Goal: Transaction & Acquisition: Obtain resource

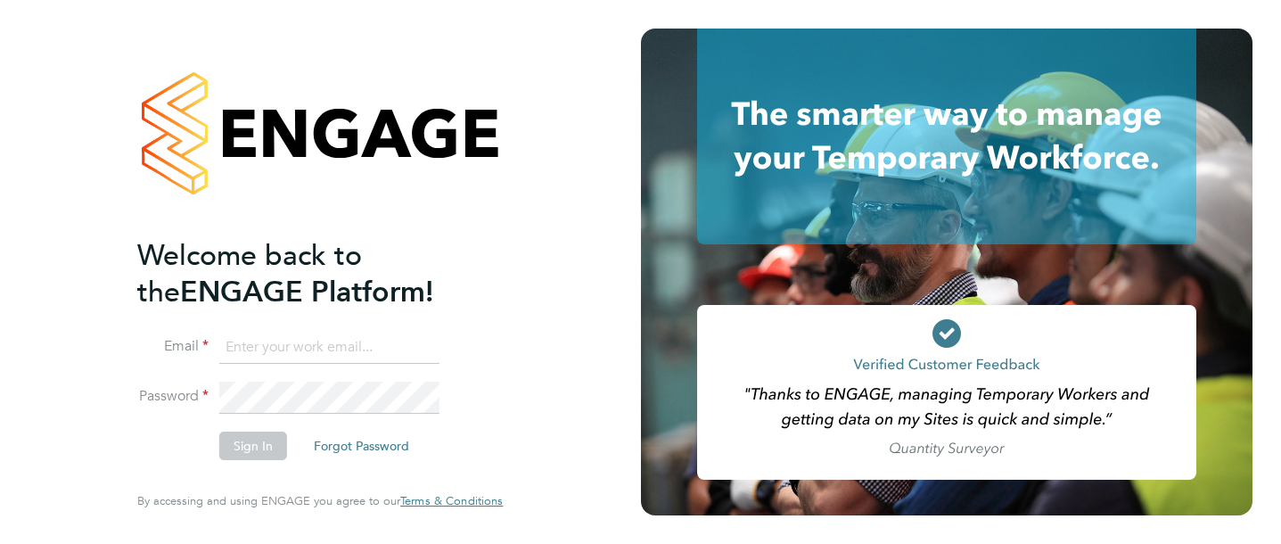
type input "nicola.meacham@vistry.co.uk"
click at [263, 447] on button "Sign In" at bounding box center [253, 446] width 68 height 29
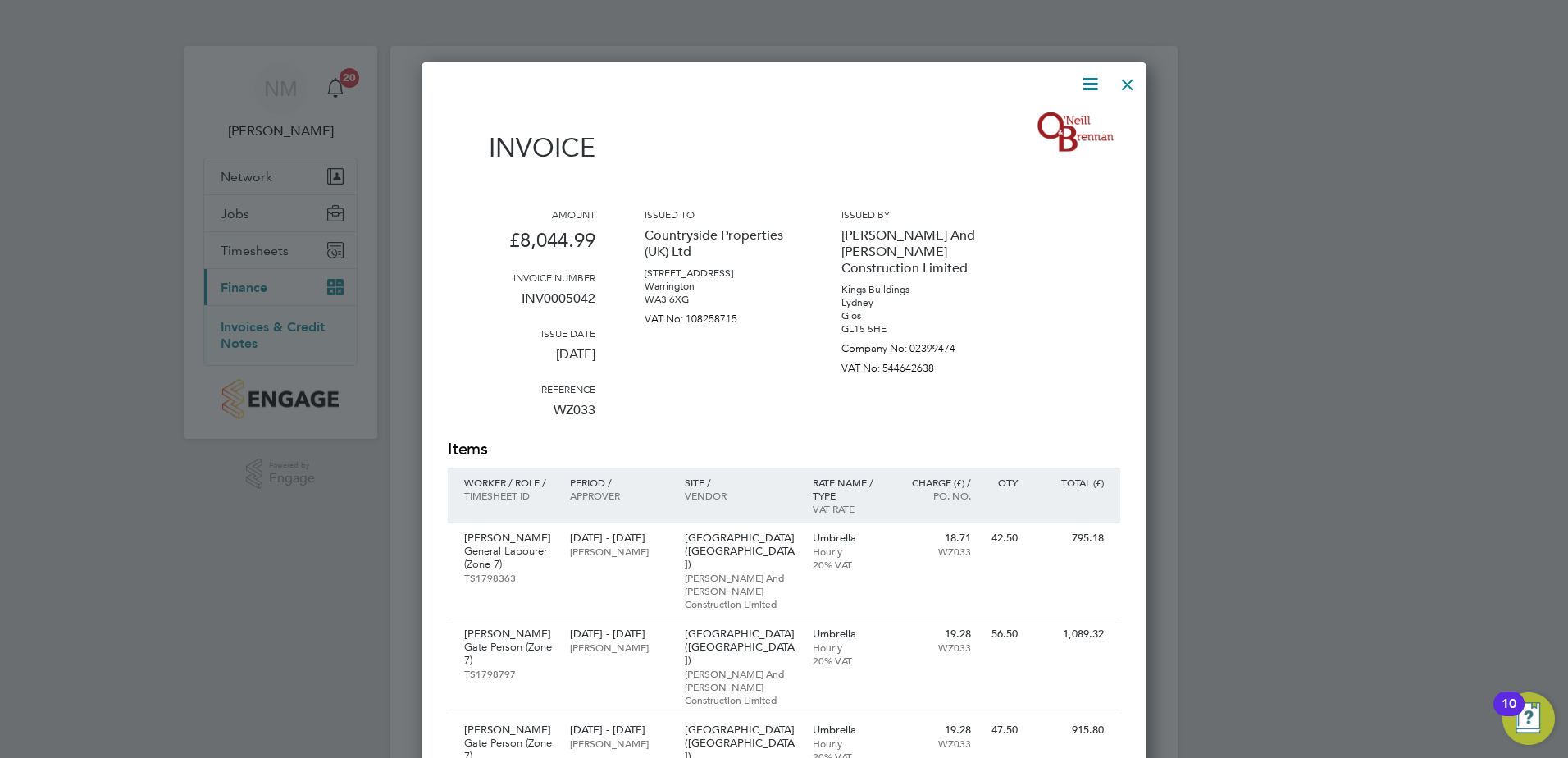
click at [1098, 84] on icon at bounding box center [1090, 84] width 20 height 20
click at [1073, 121] on li "Download Invoice" at bounding box center [1040, 122] width 113 height 23
drag, startPoint x: 1132, startPoint y: 83, endPoint x: 1076, endPoint y: 293, distance: 217.3
click at [1132, 83] on div at bounding box center [1127, 80] width 29 height 29
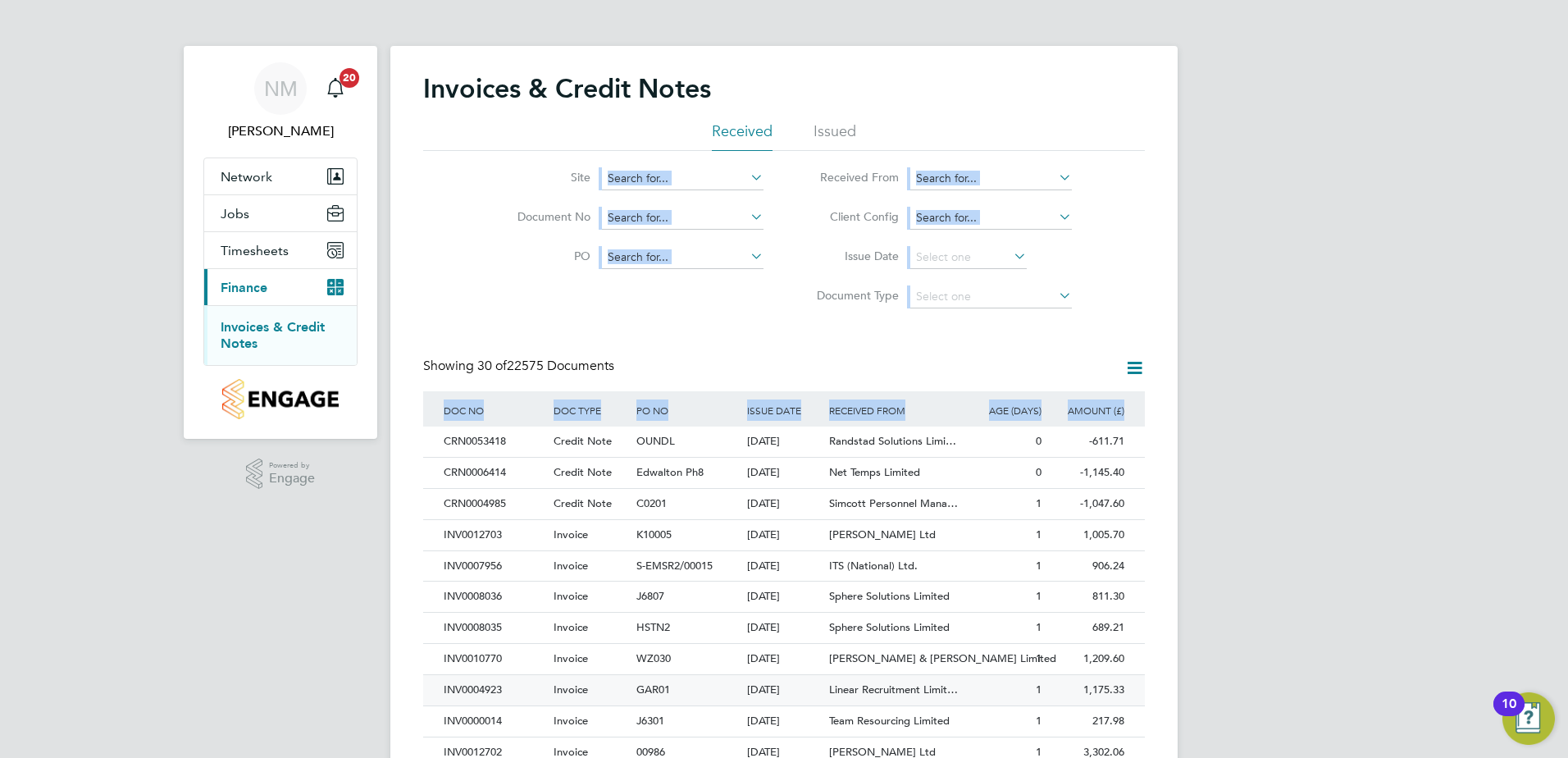
click at [788, 683] on div "Invoices & Credit Notes Received Issued Site Document No PO Status Paid Date Is…" at bounding box center [784, 731] width 722 height 1319
click at [1225, 523] on div "NM Nicola Meacham Notifications 20 Applications: Network Team Members Sites Wor…" at bounding box center [784, 733] width 1568 height 1466
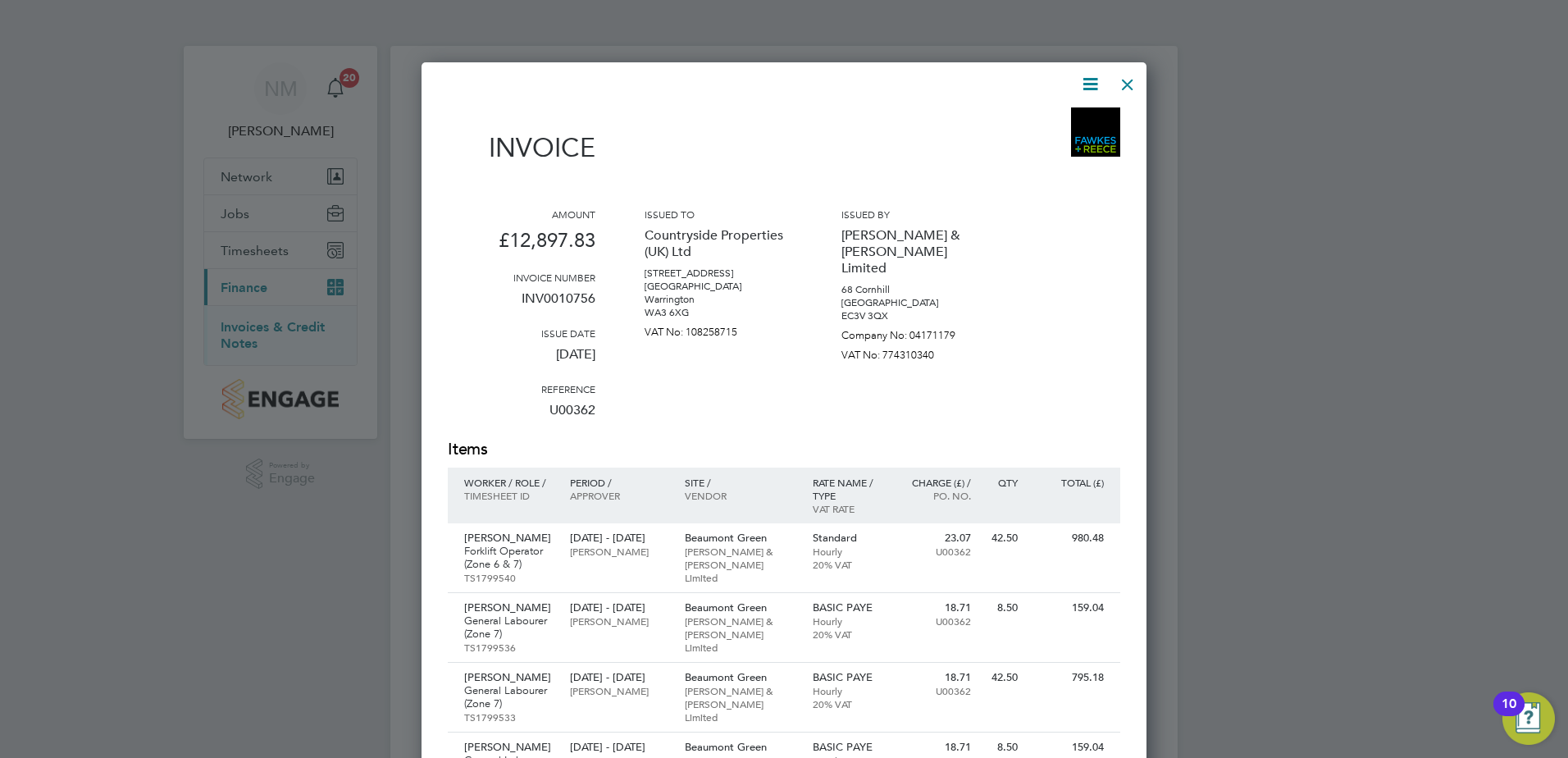
click at [1092, 87] on icon at bounding box center [1090, 84] width 20 height 20
click at [1046, 122] on li "Download Invoice" at bounding box center [1040, 122] width 113 height 23
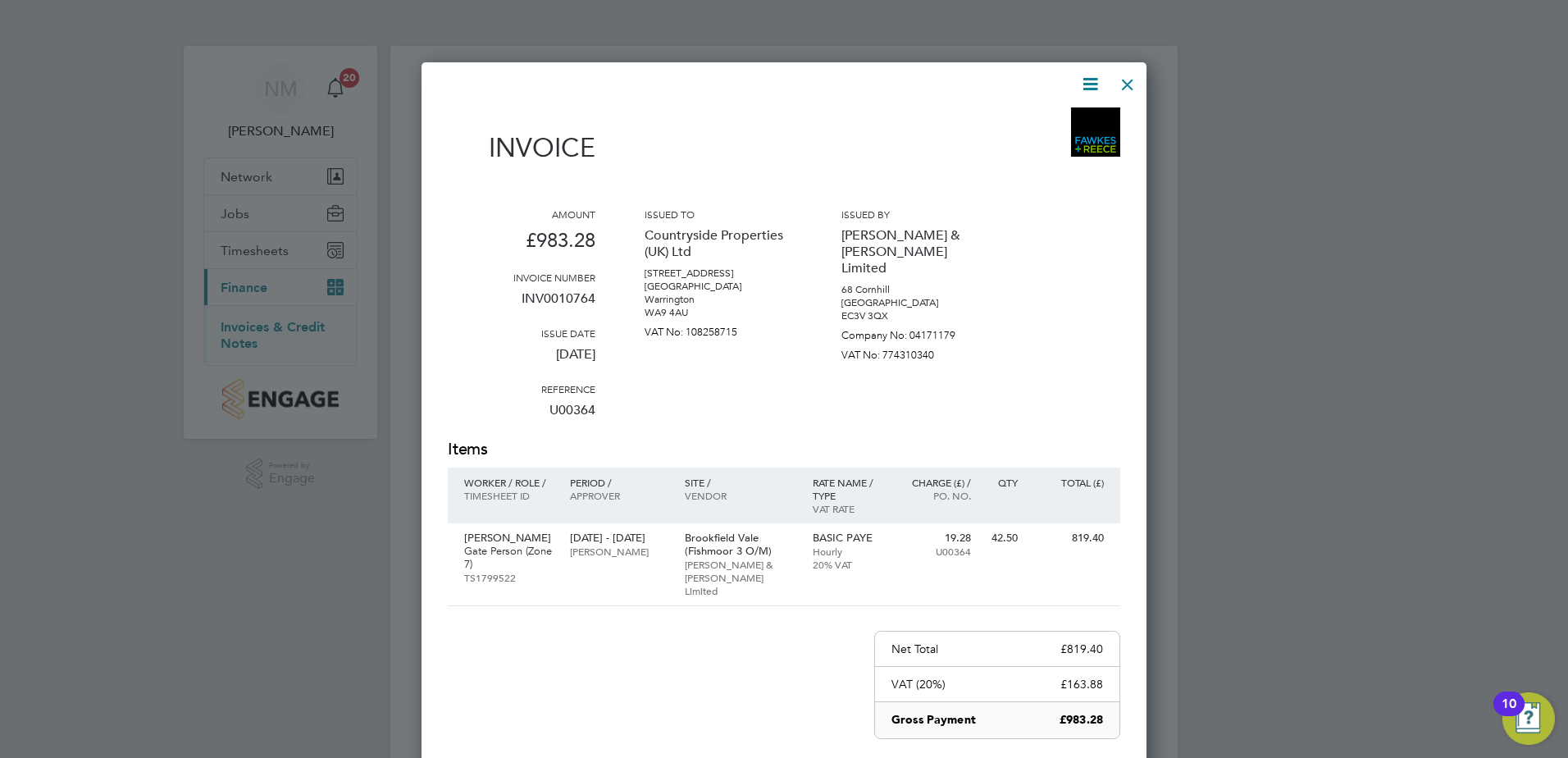
click at [1092, 74] on icon at bounding box center [1090, 84] width 20 height 20
click at [1021, 125] on li "Download Invoice" at bounding box center [1040, 122] width 113 height 23
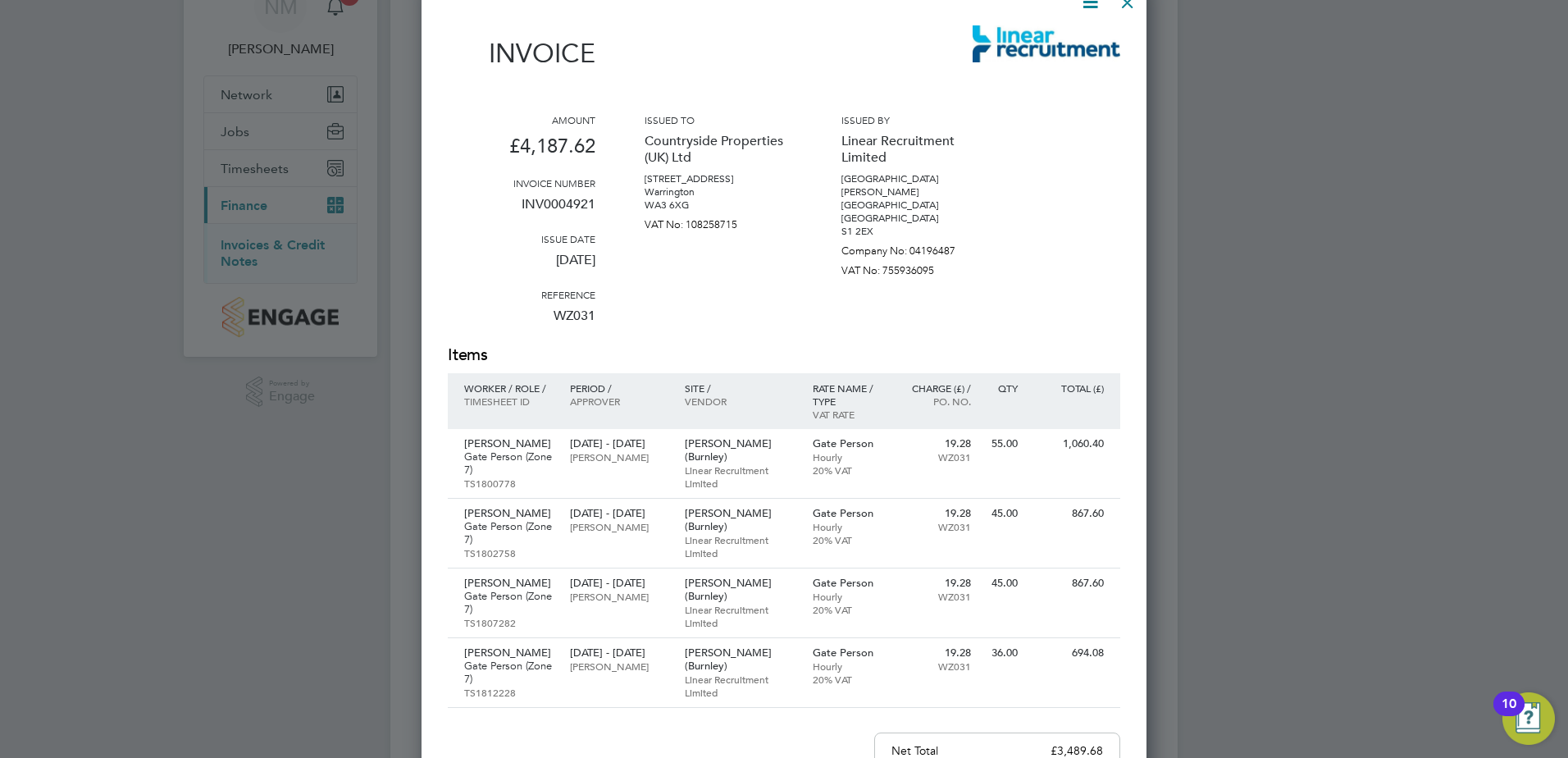
click at [1094, 17] on div "Invoice Amount £4,187.62 Invoice number INV0004921 Issue date 01 Sep 2025 Refer…" at bounding box center [784, 506] width 672 height 1028
click at [1094, 11] on icon at bounding box center [1090, 2] width 20 height 20
click at [1039, 45] on li "Download Invoice" at bounding box center [1040, 40] width 113 height 23
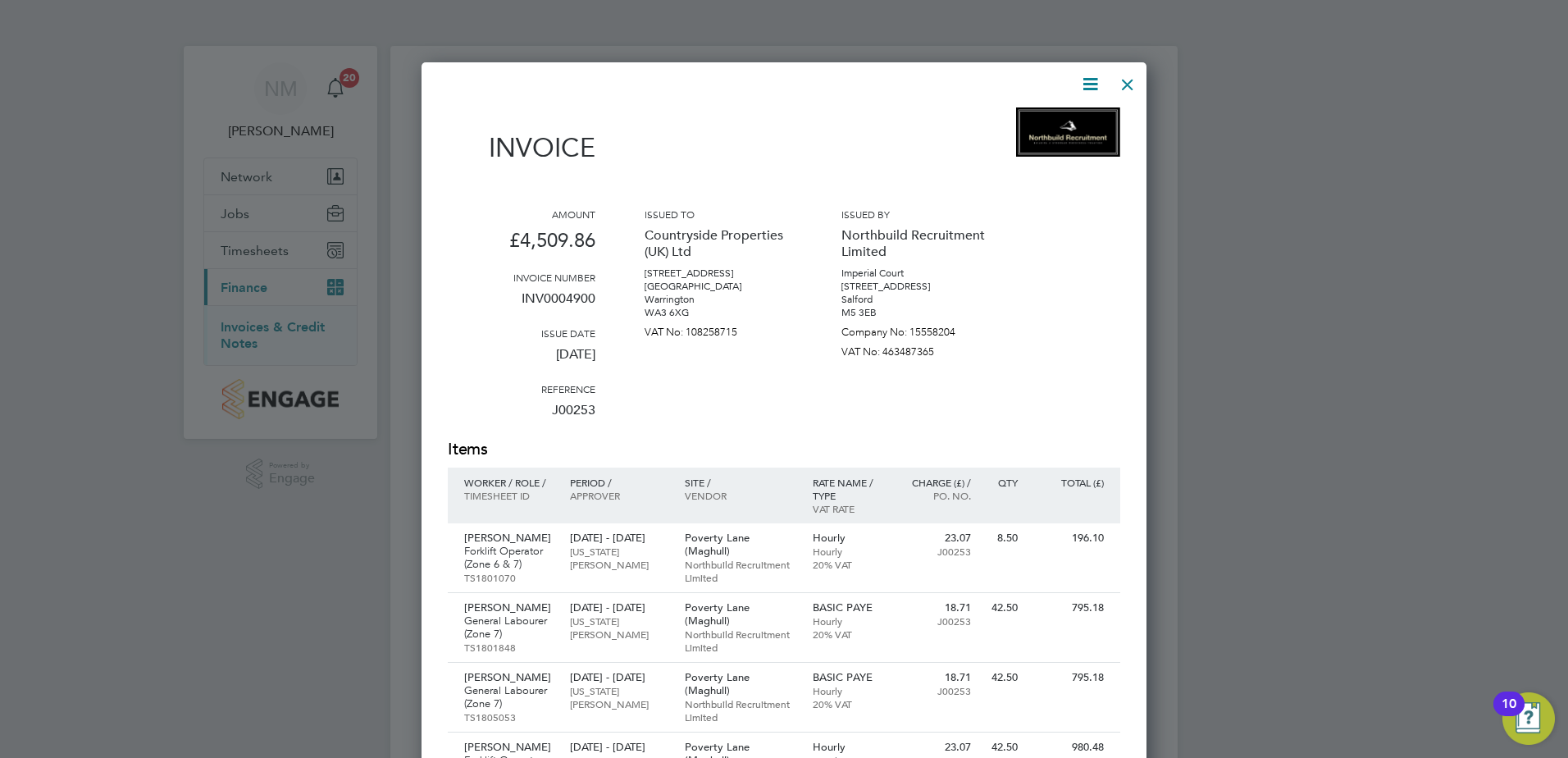
click at [1085, 79] on icon at bounding box center [1090, 84] width 20 height 20
click at [1033, 122] on li "Download Invoice" at bounding box center [1040, 122] width 113 height 23
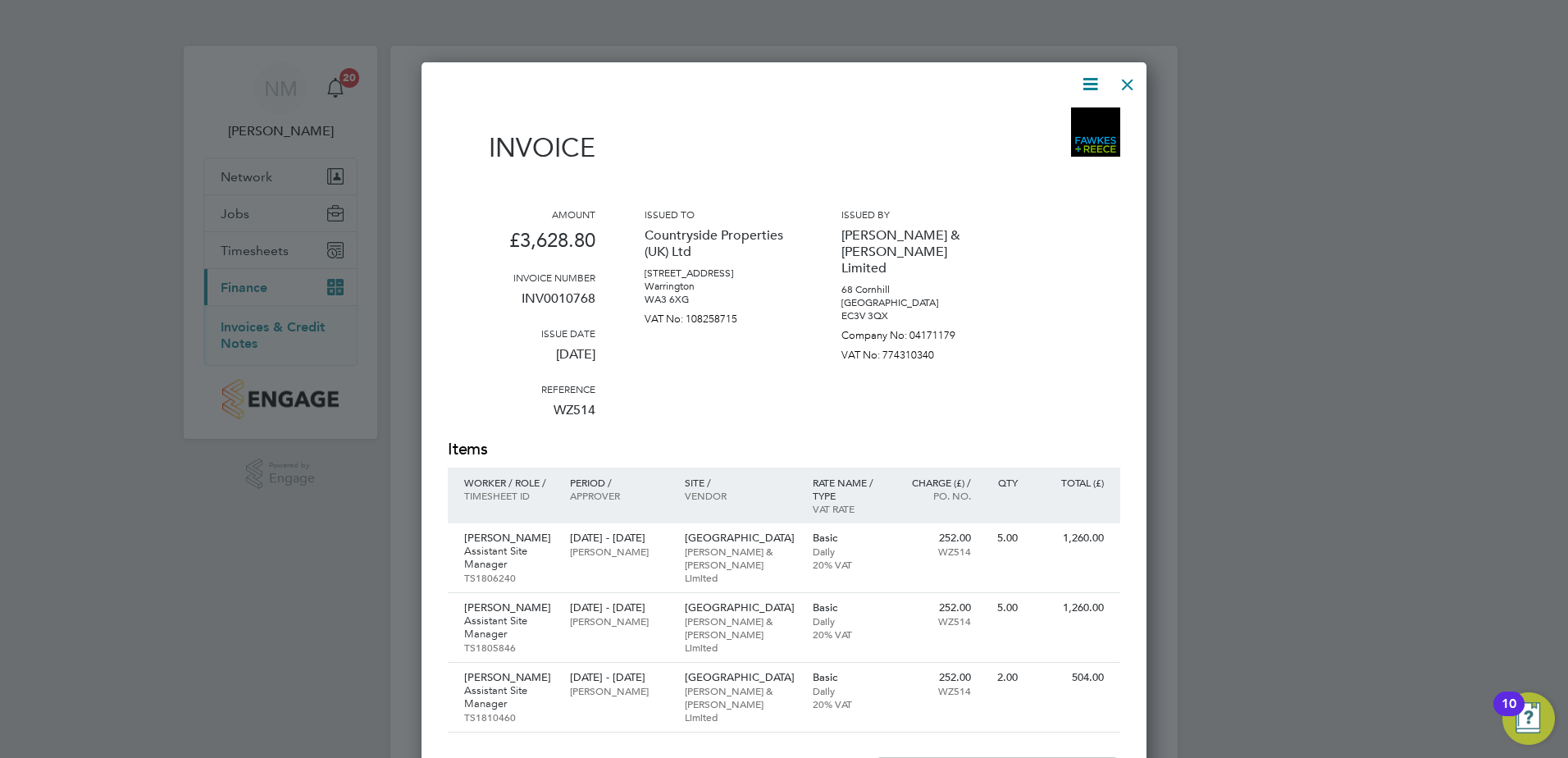
click at [1093, 91] on icon at bounding box center [1090, 84] width 20 height 20
click at [1021, 131] on li "Download Invoice" at bounding box center [1040, 122] width 113 height 23
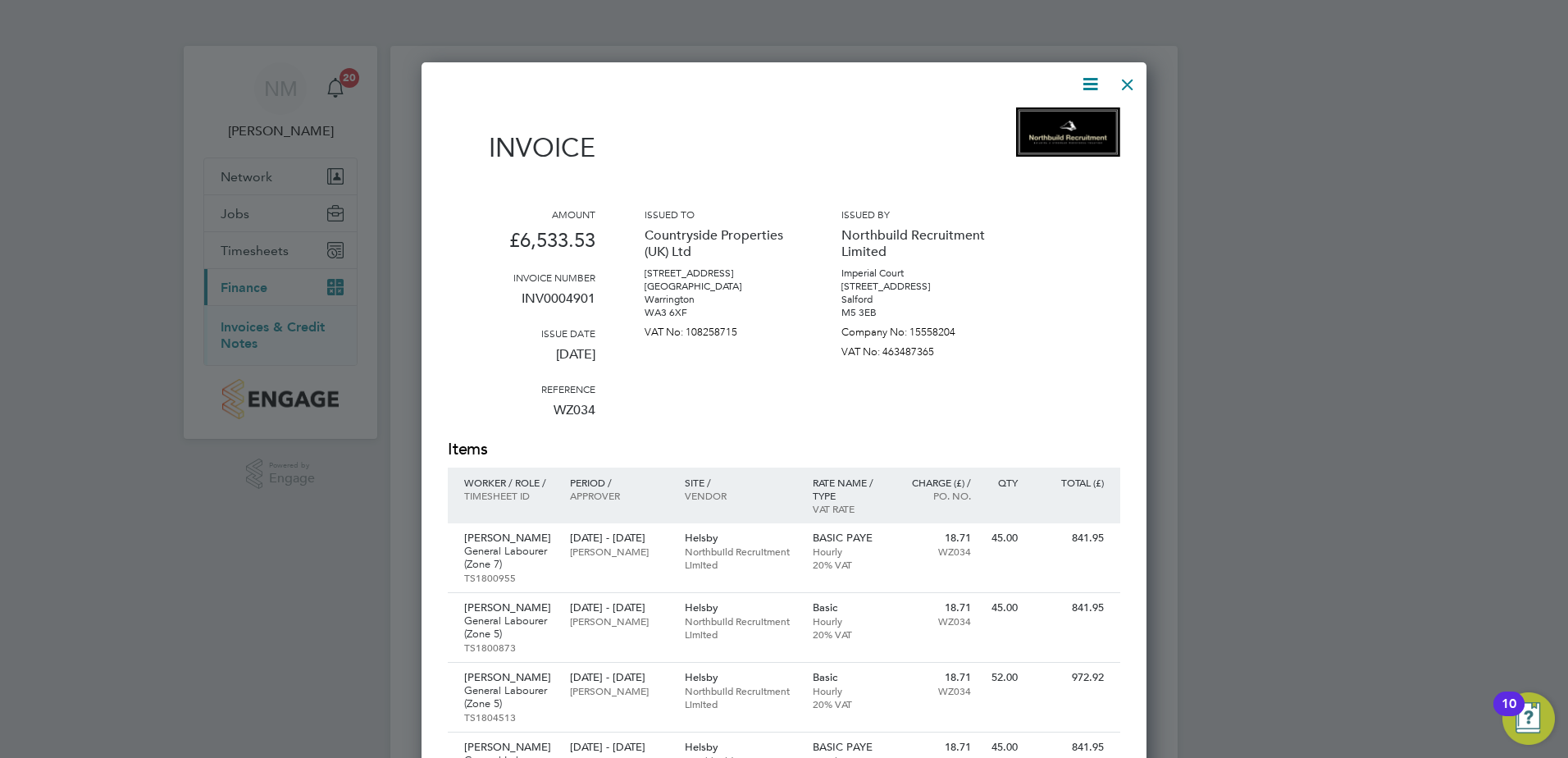
click at [1105, 75] on div "Invoice Amount £6,533.53 Invoice number INV0004901 Issue date 01 Sep 2025 Refer…" at bounding box center [784, 663] width 672 height 1180
click at [1085, 89] on icon at bounding box center [1090, 84] width 20 height 20
click at [1027, 119] on li "Download Invoice" at bounding box center [1040, 122] width 113 height 23
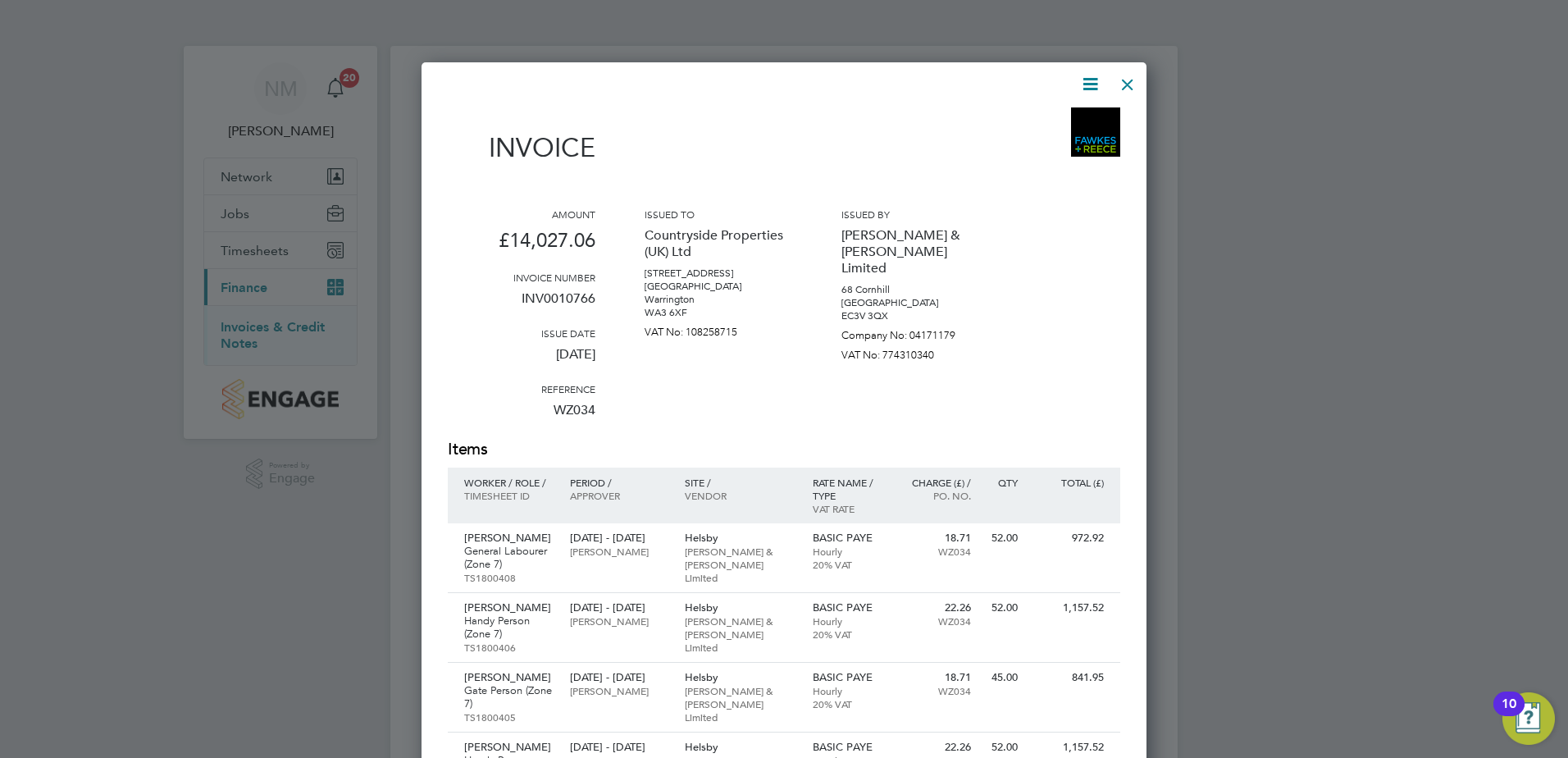
click at [1087, 90] on icon at bounding box center [1090, 84] width 20 height 20
click at [1079, 118] on li "Download Invoice" at bounding box center [1040, 122] width 113 height 23
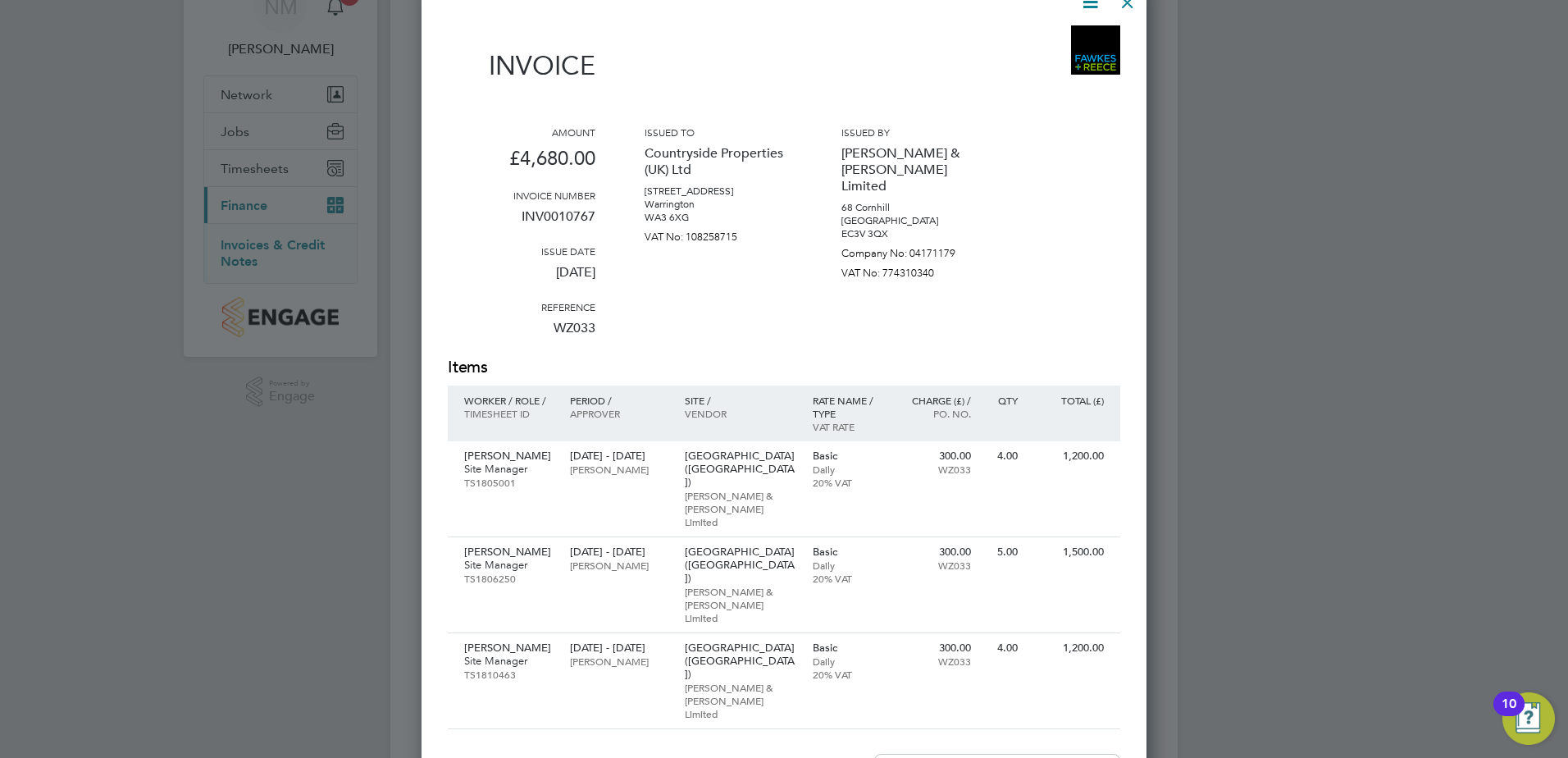
click at [1094, 9] on icon at bounding box center [1090, 2] width 20 height 20
click at [1034, 43] on li "Download Invoice" at bounding box center [1040, 40] width 113 height 23
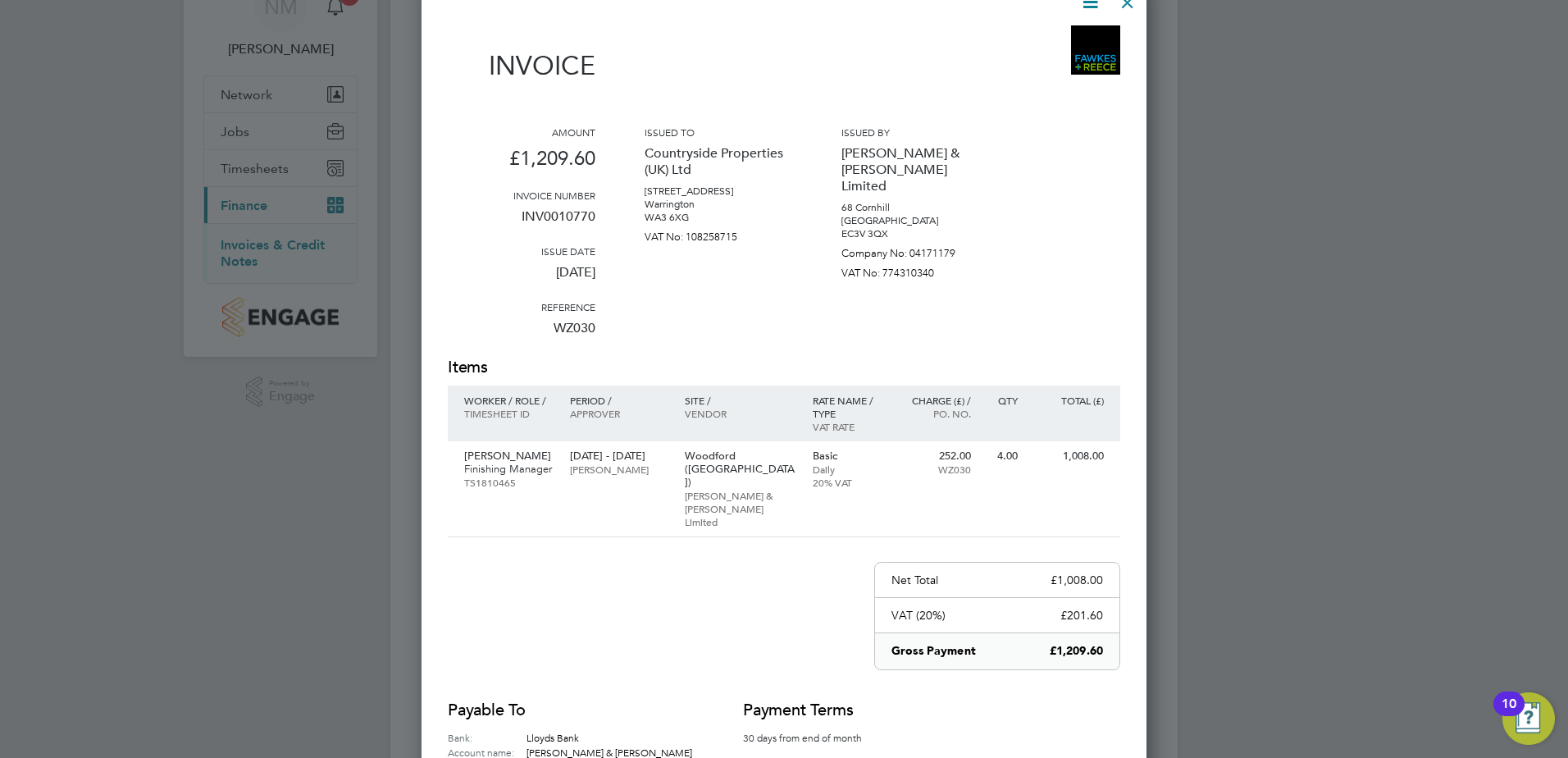
click at [1089, 5] on icon at bounding box center [1090, 2] width 20 height 20
click at [1021, 34] on li "Download Invoice" at bounding box center [1040, 40] width 113 height 23
